Goal: Information Seeking & Learning: Learn about a topic

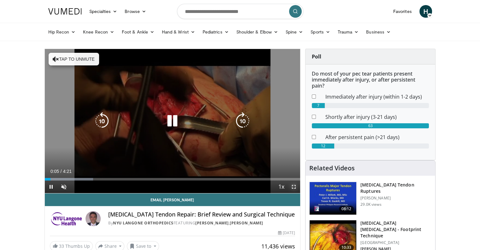
drag, startPoint x: 293, startPoint y: 185, endPoint x: 293, endPoint y: 224, distance: 38.2
click at [293, 185] on span "Video Player" at bounding box center [294, 186] width 13 height 13
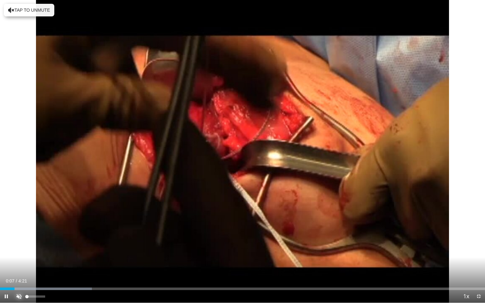
click at [20, 250] on span "Video Player" at bounding box center [19, 296] width 13 height 13
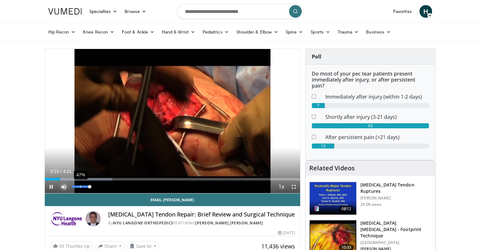
click at [78, 186] on div "47%" at bounding box center [81, 186] width 18 height 2
click at [295, 184] on span "Video Player" at bounding box center [294, 186] width 13 height 13
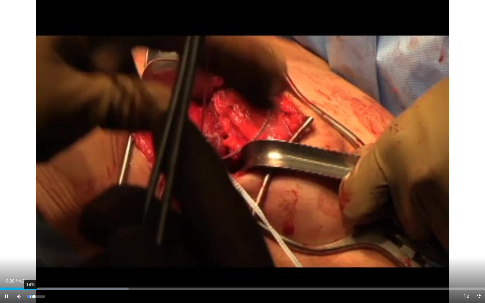
click at [30, 250] on div "18%" at bounding box center [36, 297] width 18 height 2
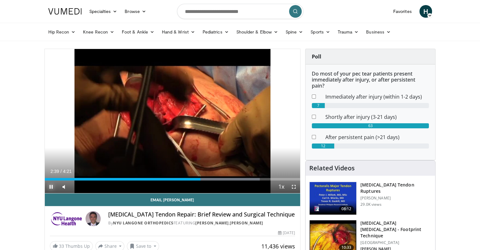
click at [50, 185] on span "Video Player" at bounding box center [51, 186] width 13 height 13
click at [294, 187] on span "Video Player" at bounding box center [294, 186] width 13 height 13
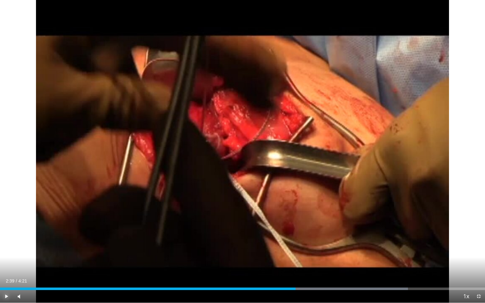
click at [3, 250] on span "Video Player" at bounding box center [6, 296] width 13 height 13
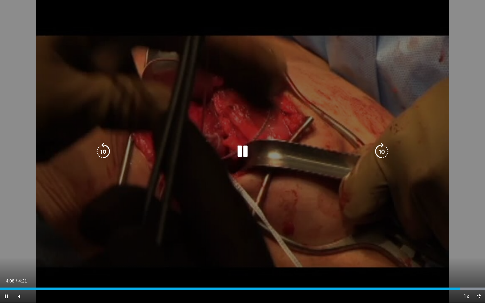
click at [236, 155] on icon "Video Player" at bounding box center [243, 152] width 18 height 18
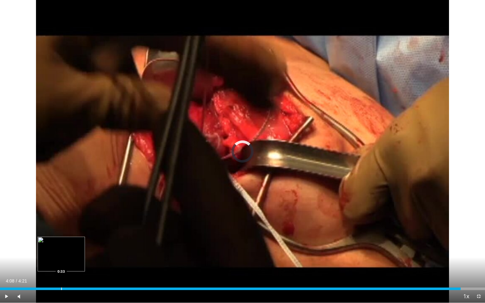
click at [61, 250] on div "Loaded : 0.00% 4:08 0:33" at bounding box center [242, 287] width 485 height 6
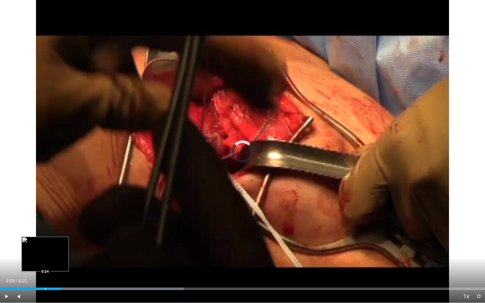
click at [45, 250] on div "0:33" at bounding box center [30, 289] width 61 height 3
click at [49, 250] on div "Progress Bar" at bounding box center [49, 289] width 1 height 3
click at [43, 250] on div "Progress Bar" at bounding box center [43, 289] width 1 height 3
click at [40, 250] on div "Progress Bar" at bounding box center [40, 289] width 1 height 3
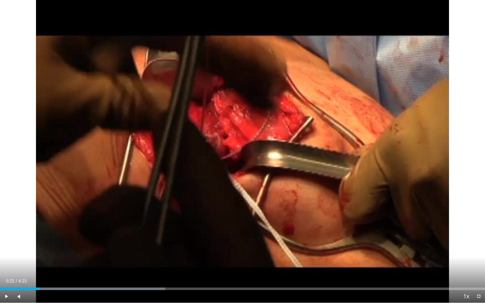
click at [34, 250] on div "Progress Bar" at bounding box center [34, 289] width 1 height 3
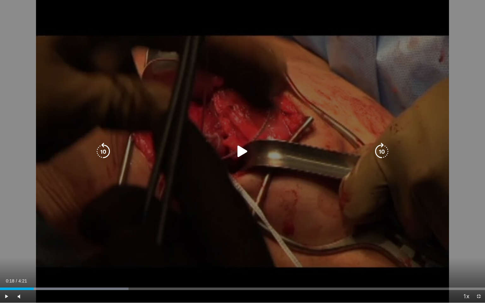
click at [239, 150] on icon "Video Player" at bounding box center [243, 152] width 18 height 18
drag, startPoint x: 30, startPoint y: 296, endPoint x: 21, endPoint y: 296, distance: 8.5
click at [21, 250] on div "Unmute 0%" at bounding box center [35, 296] width 44 height 13
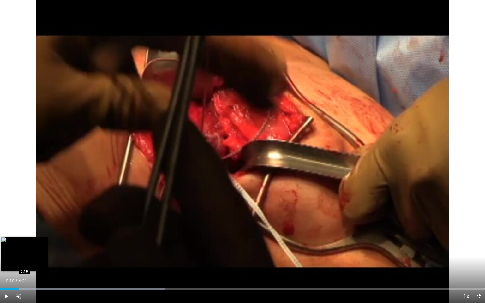
click at [19, 250] on div "Progress Bar" at bounding box center [19, 289] width 1 height 3
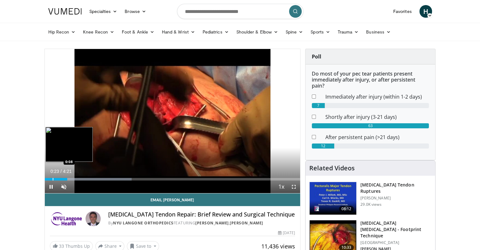
click at [53, 178] on div "Progress Bar" at bounding box center [53, 179] width 1 height 3
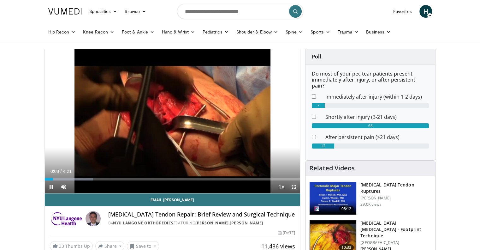
click at [295, 188] on span "Video Player" at bounding box center [294, 186] width 13 height 13
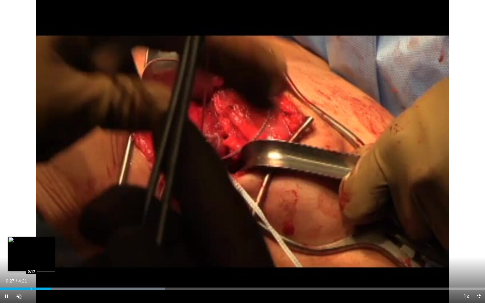
click at [32, 250] on div "Progress Bar" at bounding box center [32, 289] width 1 height 3
click at [19, 250] on div "Progress Bar" at bounding box center [19, 289] width 1 height 3
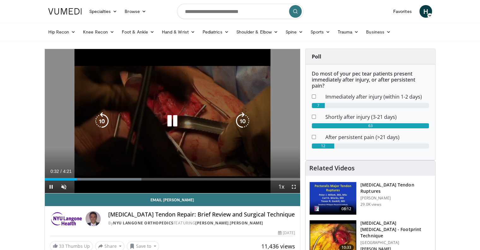
click at [176, 115] on icon "Video Player" at bounding box center [173, 121] width 18 height 18
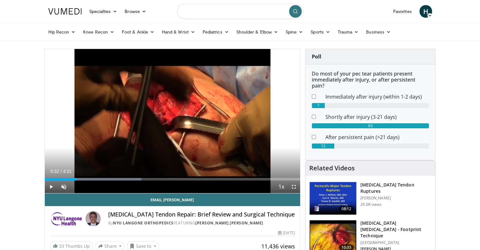
click at [257, 15] on input "Search topics, interventions" at bounding box center [240, 11] width 126 height 15
type input "**********"
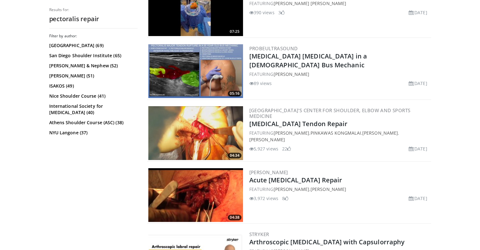
scroll to position [213, 0]
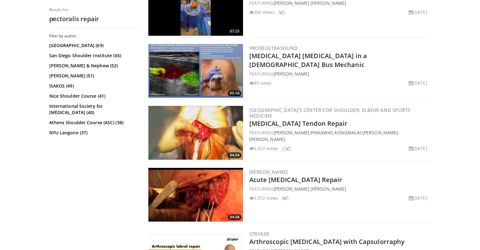
click at [183, 130] on img at bounding box center [195, 133] width 95 height 54
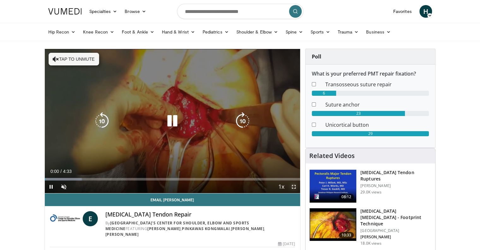
drag, startPoint x: 294, startPoint y: 184, endPoint x: 294, endPoint y: 223, distance: 38.2
click at [294, 184] on span "Video Player" at bounding box center [294, 186] width 13 height 13
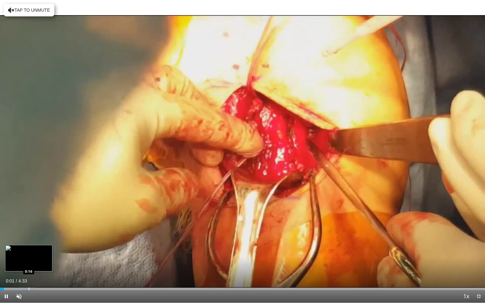
click at [29, 250] on div "Progress Bar" at bounding box center [29, 289] width 1 height 3
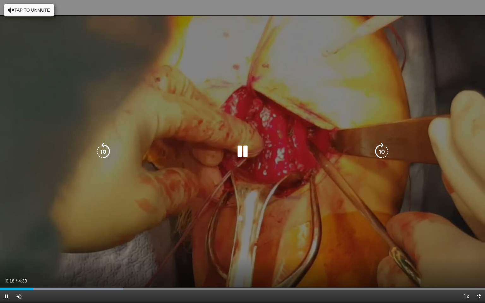
click at [240, 154] on icon "Video Player" at bounding box center [243, 152] width 18 height 18
